Goal: Find specific page/section: Find specific page/section

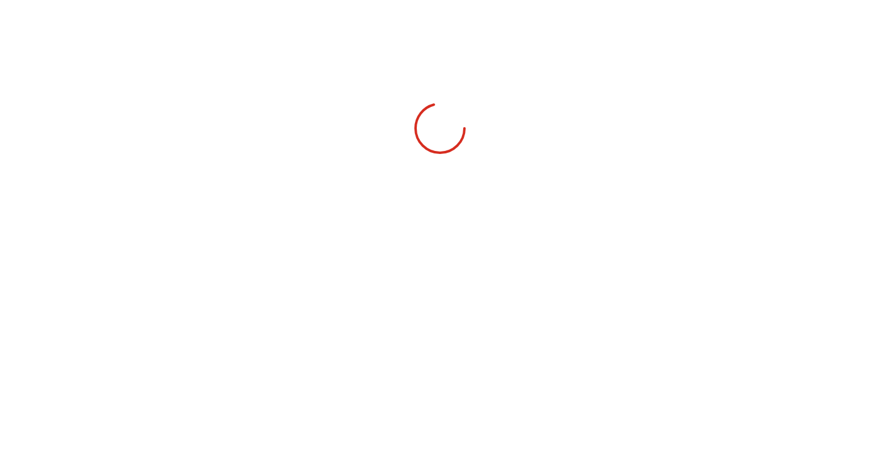
click at [406, 145] on div at bounding box center [440, 330] width 880 height 465
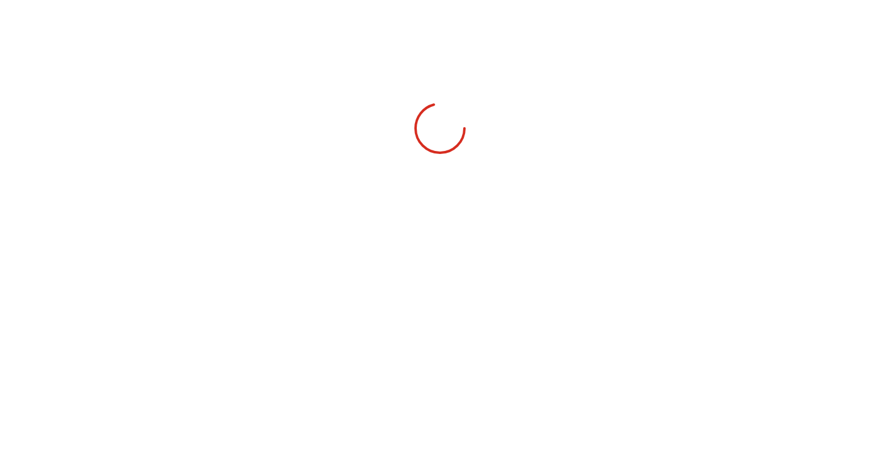
click at [406, 145] on div at bounding box center [440, 330] width 880 height 465
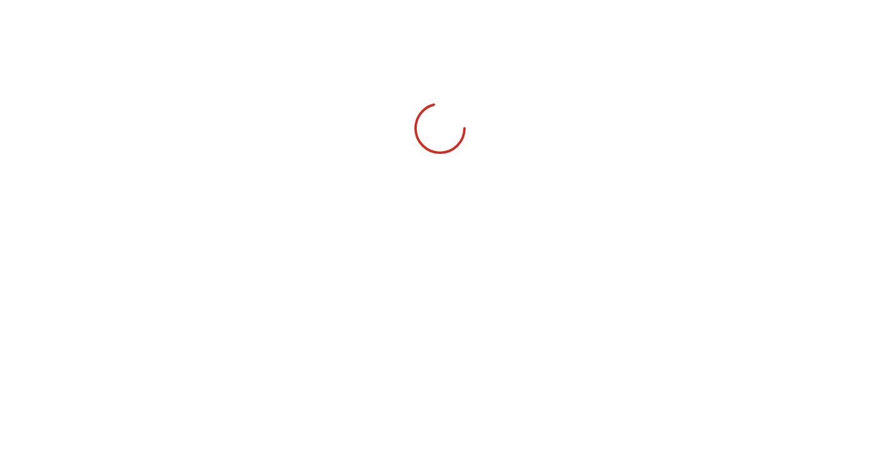
click at [406, 145] on div at bounding box center [440, 330] width 880 height 465
